Goal: Task Accomplishment & Management: Complete application form

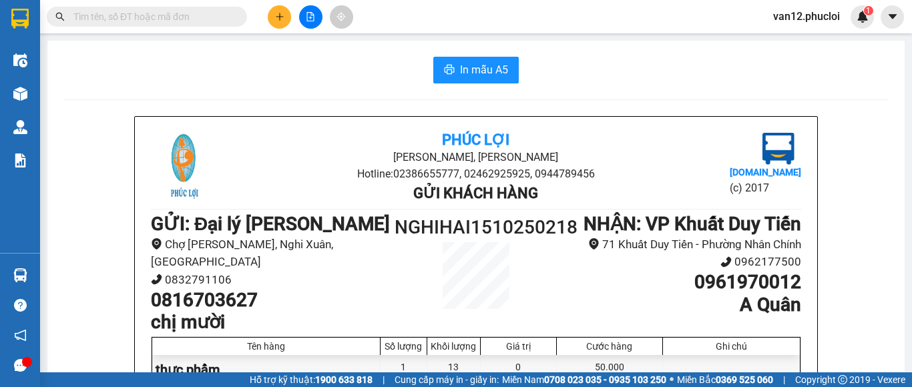
scroll to position [107, 0]
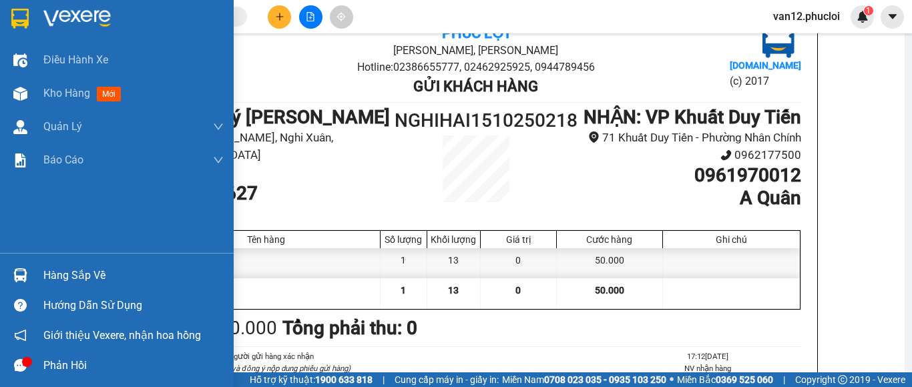
click at [20, 15] on img at bounding box center [19, 19] width 17 height 20
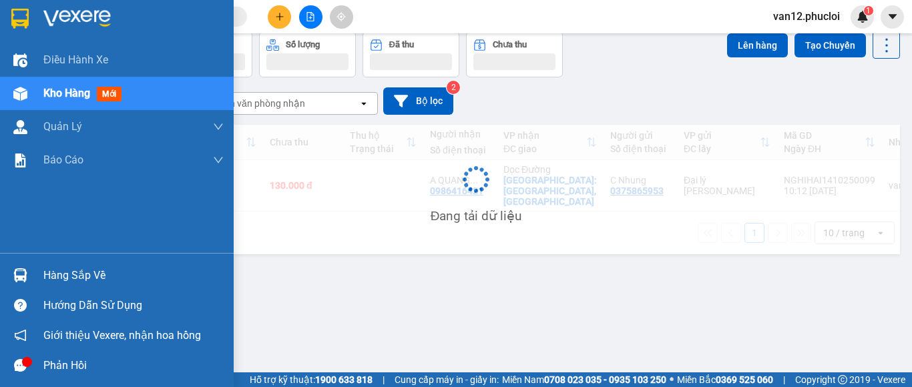
scroll to position [61, 0]
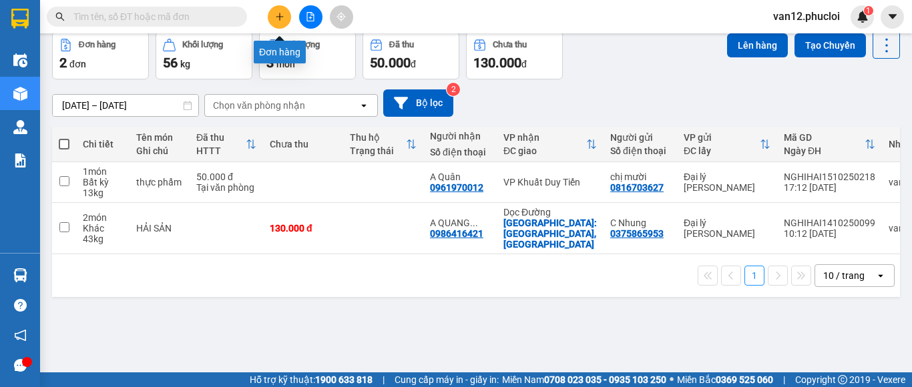
click at [276, 19] on icon "plus" at bounding box center [279, 16] width 9 height 9
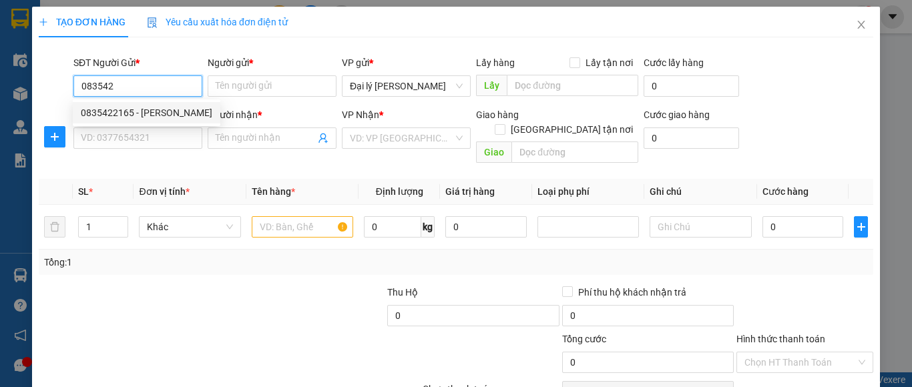
click at [156, 109] on div "0835422165 - [PERSON_NAME]" at bounding box center [146, 112] width 131 height 15
type input "0835422165"
type input "C vân"
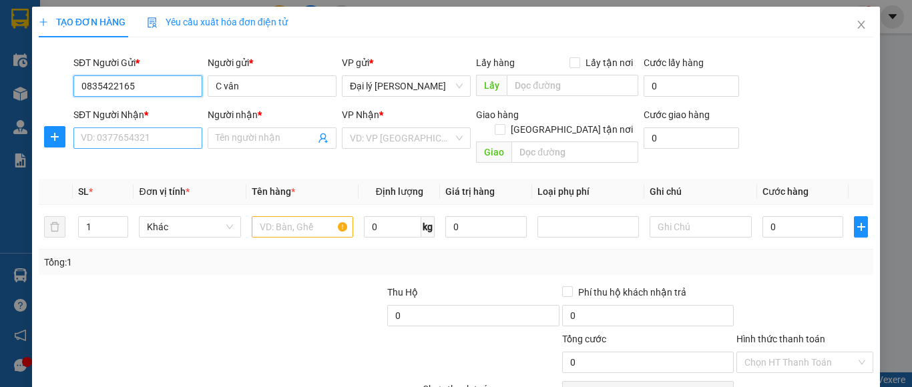
type input "0835422165"
click at [191, 137] on input "SĐT Người Nhận *" at bounding box center [137, 137] width 129 height 21
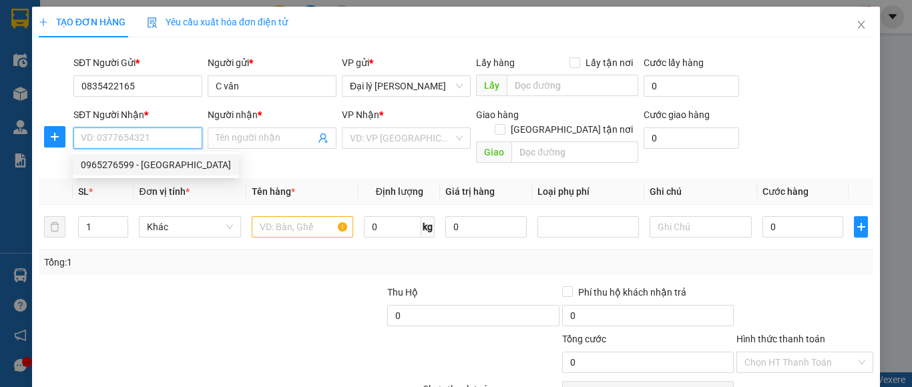
click at [173, 162] on div "0965276599 - [GEOGRAPHIC_DATA]" at bounding box center [156, 165] width 150 height 15
type input "0965276599"
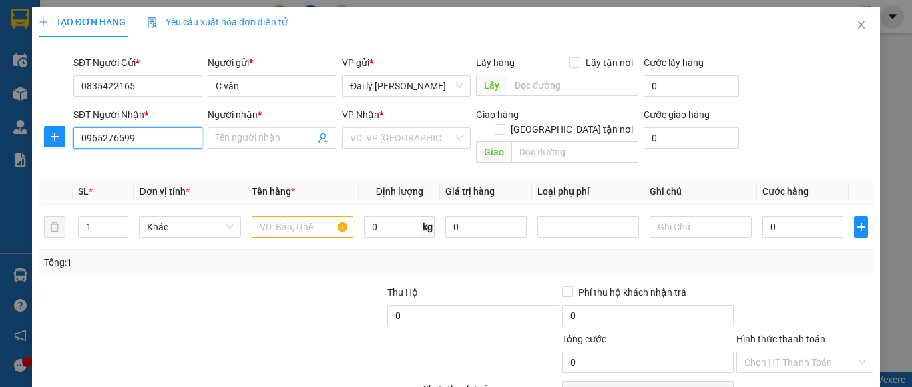
type input "[PERSON_NAME]"
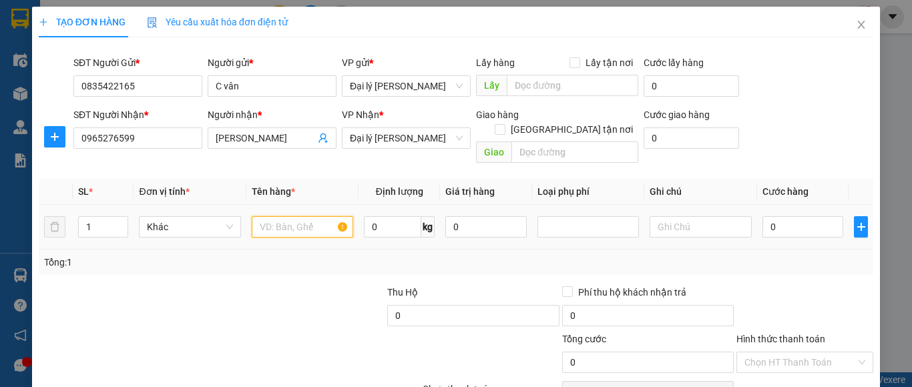
click at [336, 216] on input "text" at bounding box center [302, 226] width 101 height 21
type input "Y"
type input "TP"
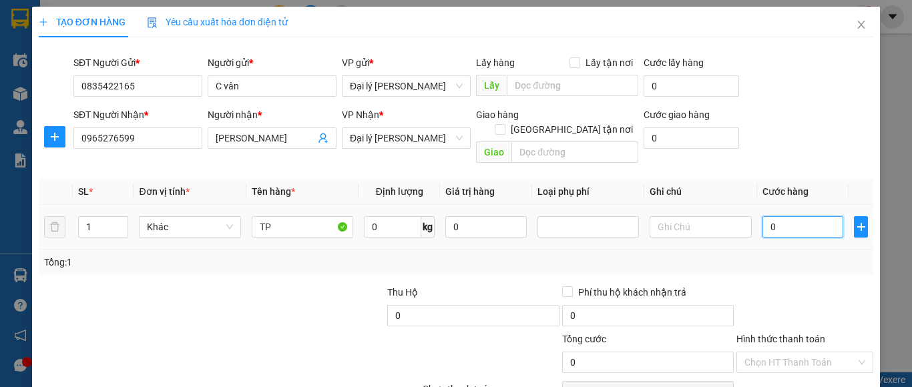
click at [766, 216] on input "0" at bounding box center [802, 226] width 81 height 21
type input "3"
type input "30"
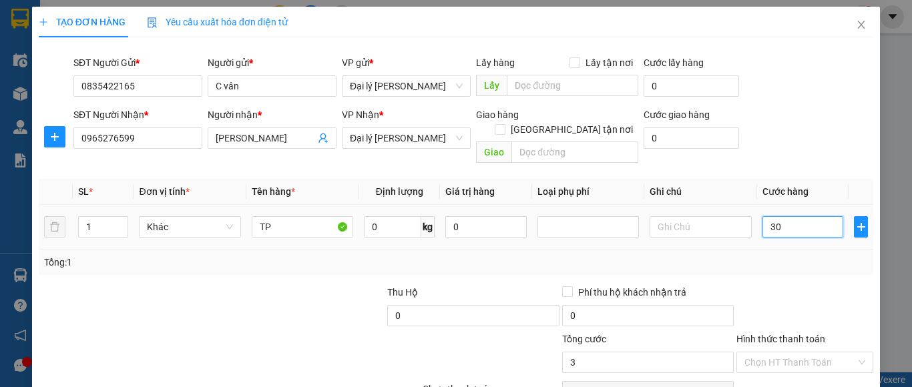
type input "30"
type input "300"
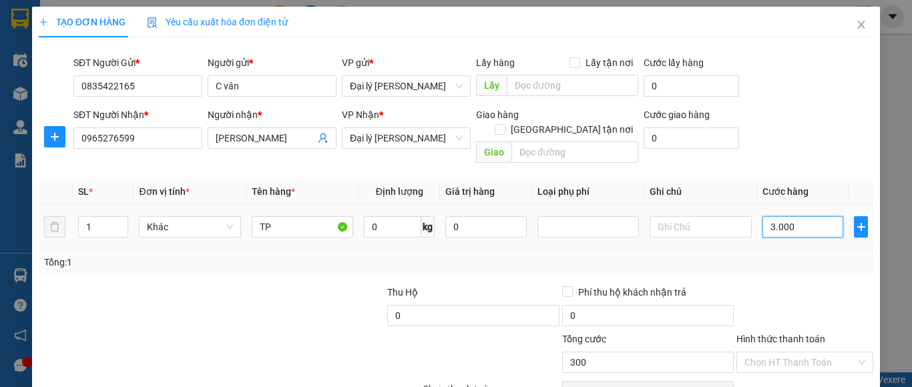
type input "30.000"
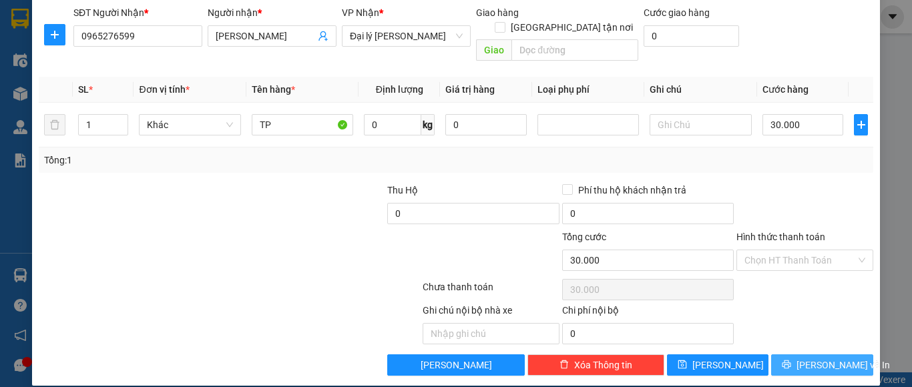
click at [844, 354] on button "[PERSON_NAME] và In" at bounding box center [822, 364] width 102 height 21
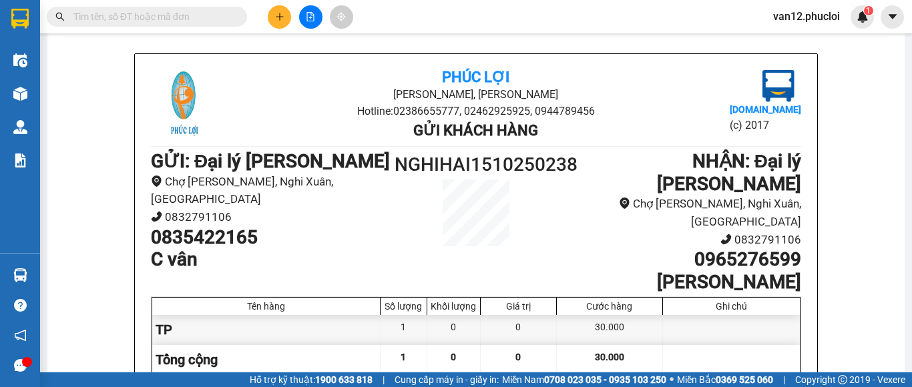
scroll to position [48, 0]
